Goal: Task Accomplishment & Management: Manage account settings

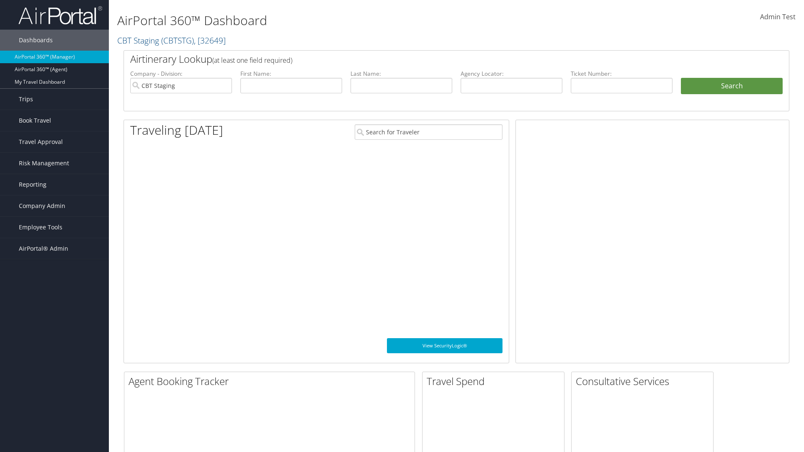
click at [54, 206] on span "Company Admin" at bounding box center [42, 205] width 46 height 21
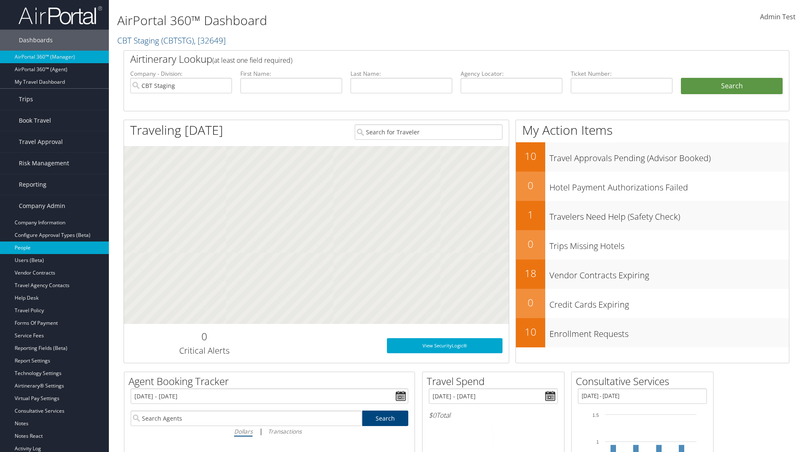
click at [54, 248] on link "People" at bounding box center [54, 248] width 109 height 13
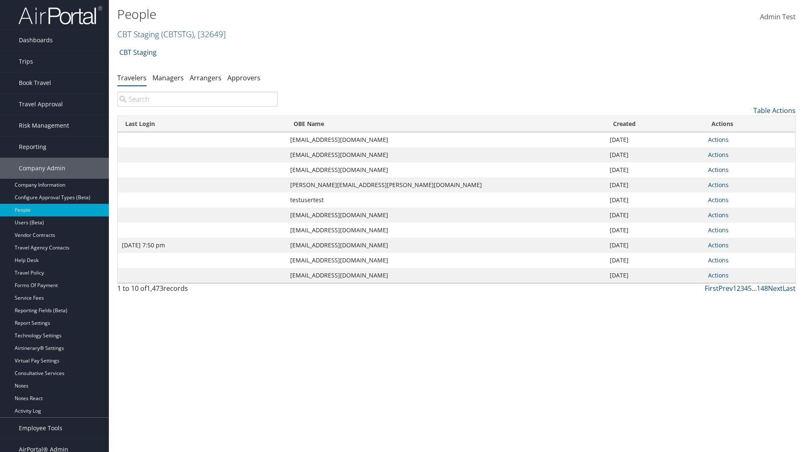
click at [197, 99] on input "search" at bounding box center [197, 99] width 160 height 15
type input "[DATE] 7:50 pm"
